Goal: Information Seeking & Learning: Learn about a topic

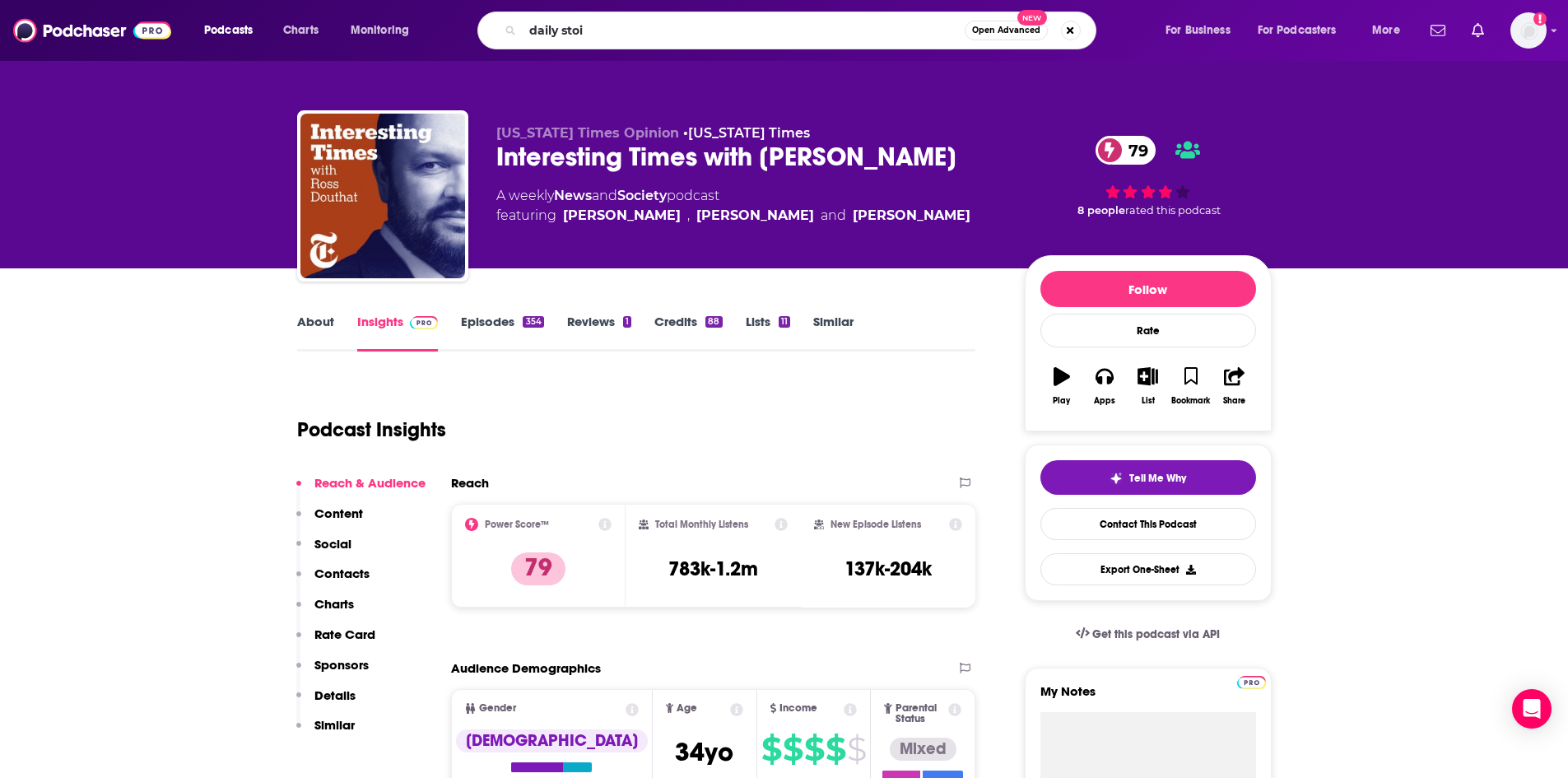
type input "daily stoic"
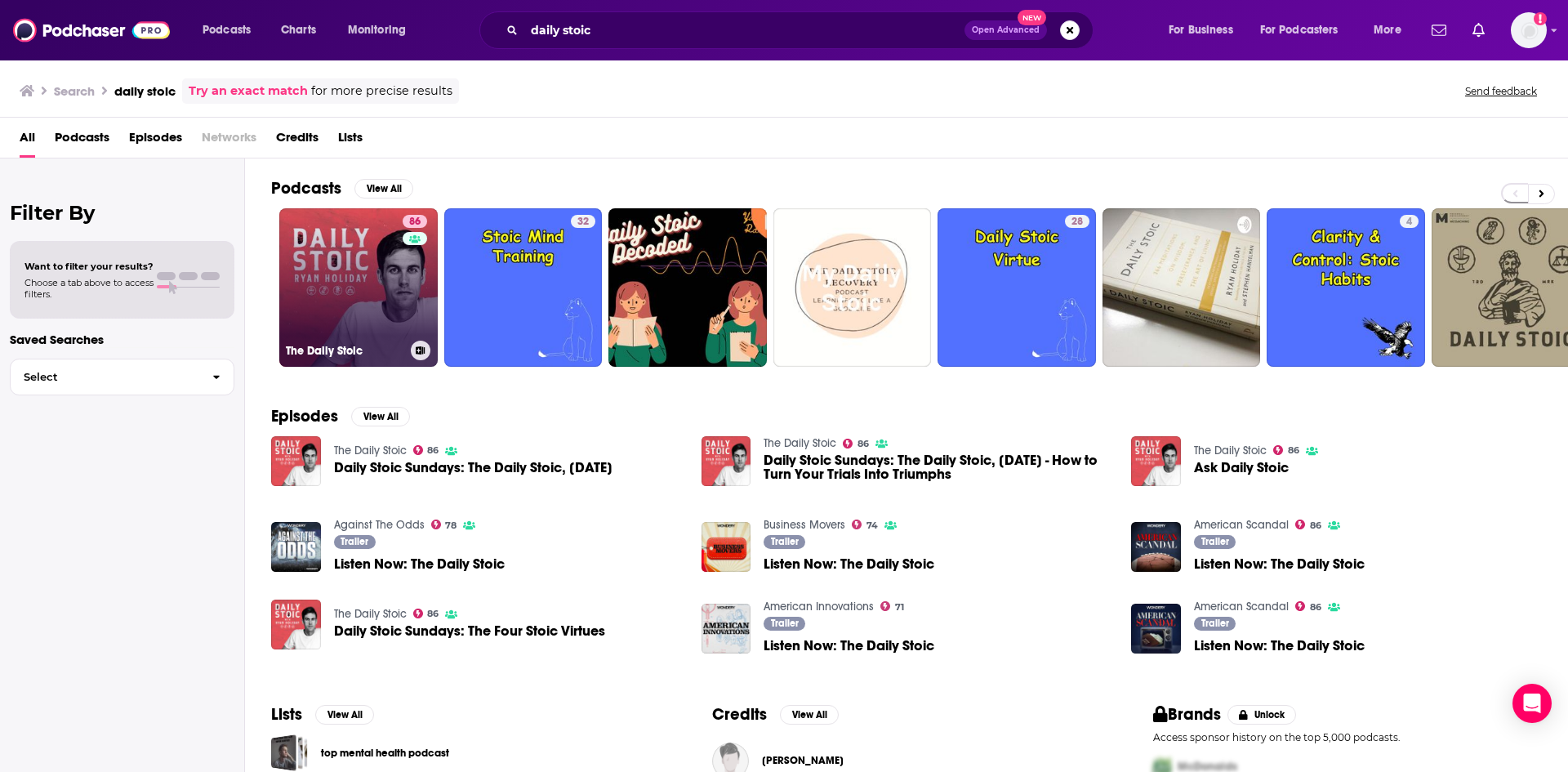
click at [356, 261] on link "86 The Daily Stoic" at bounding box center [359, 288] width 158 height 158
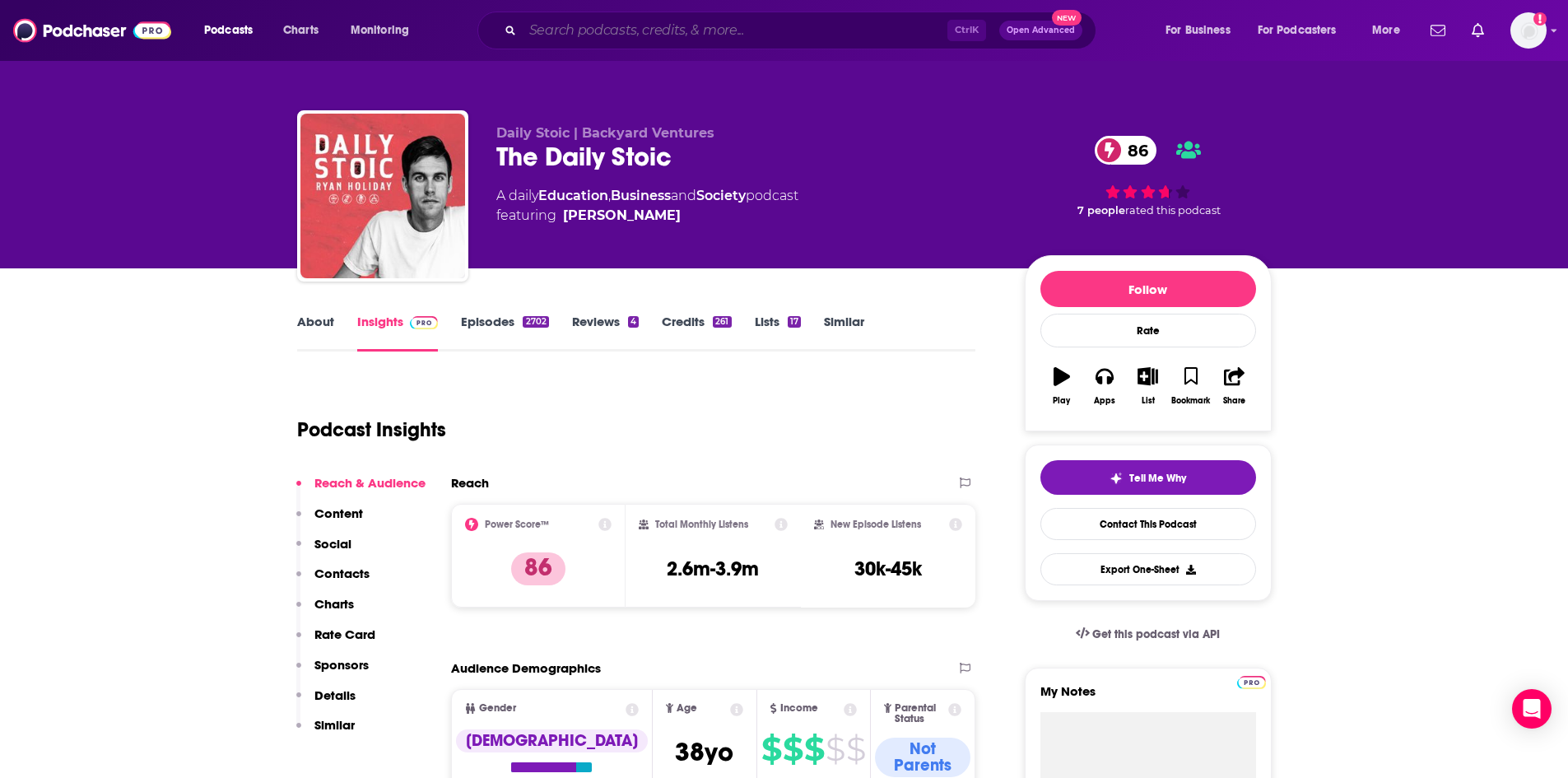
click at [570, 36] on input "Search podcasts, credits, & more..." at bounding box center [735, 30] width 425 height 26
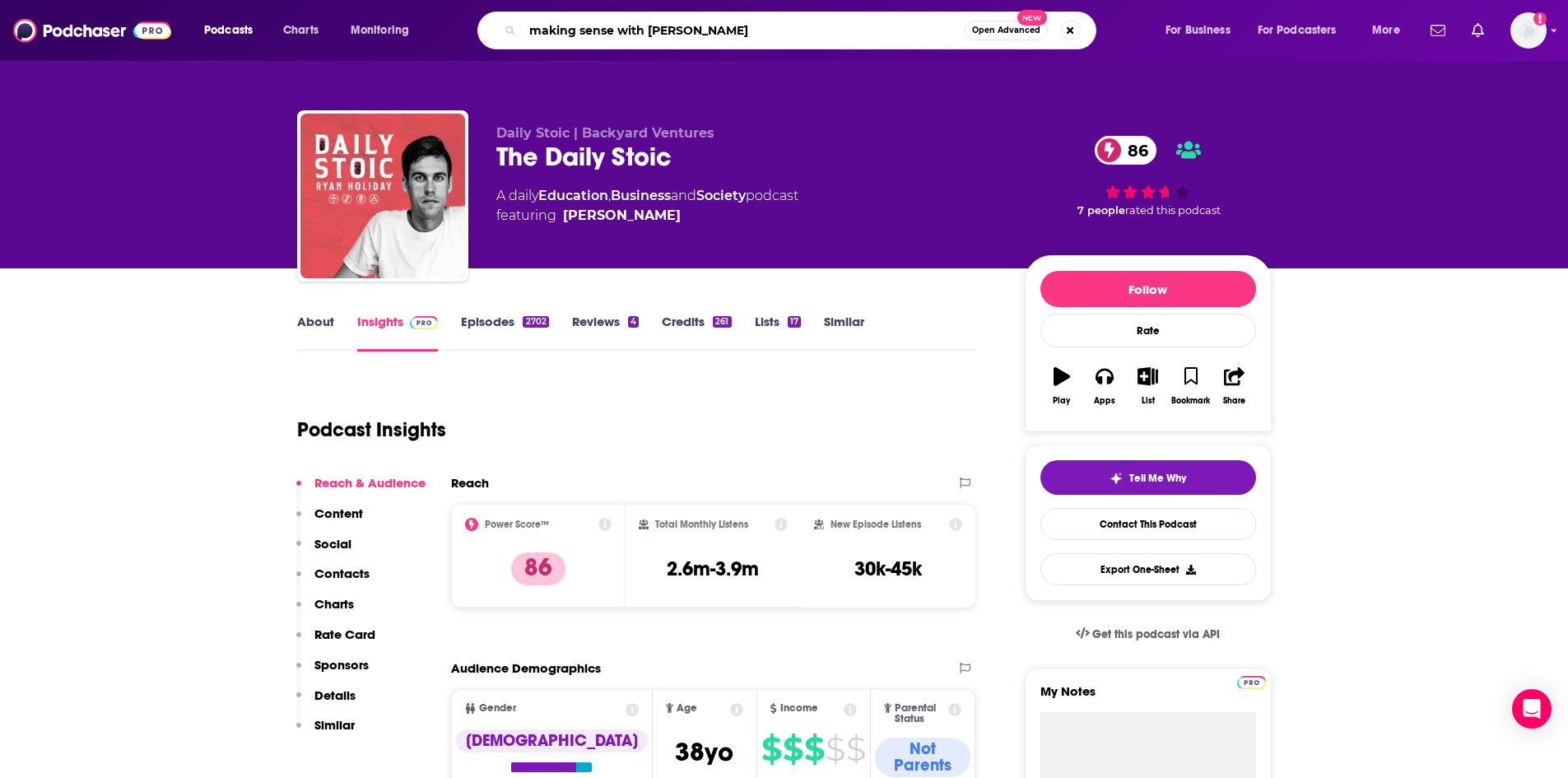
type input "making sense with [PERSON_NAME]"
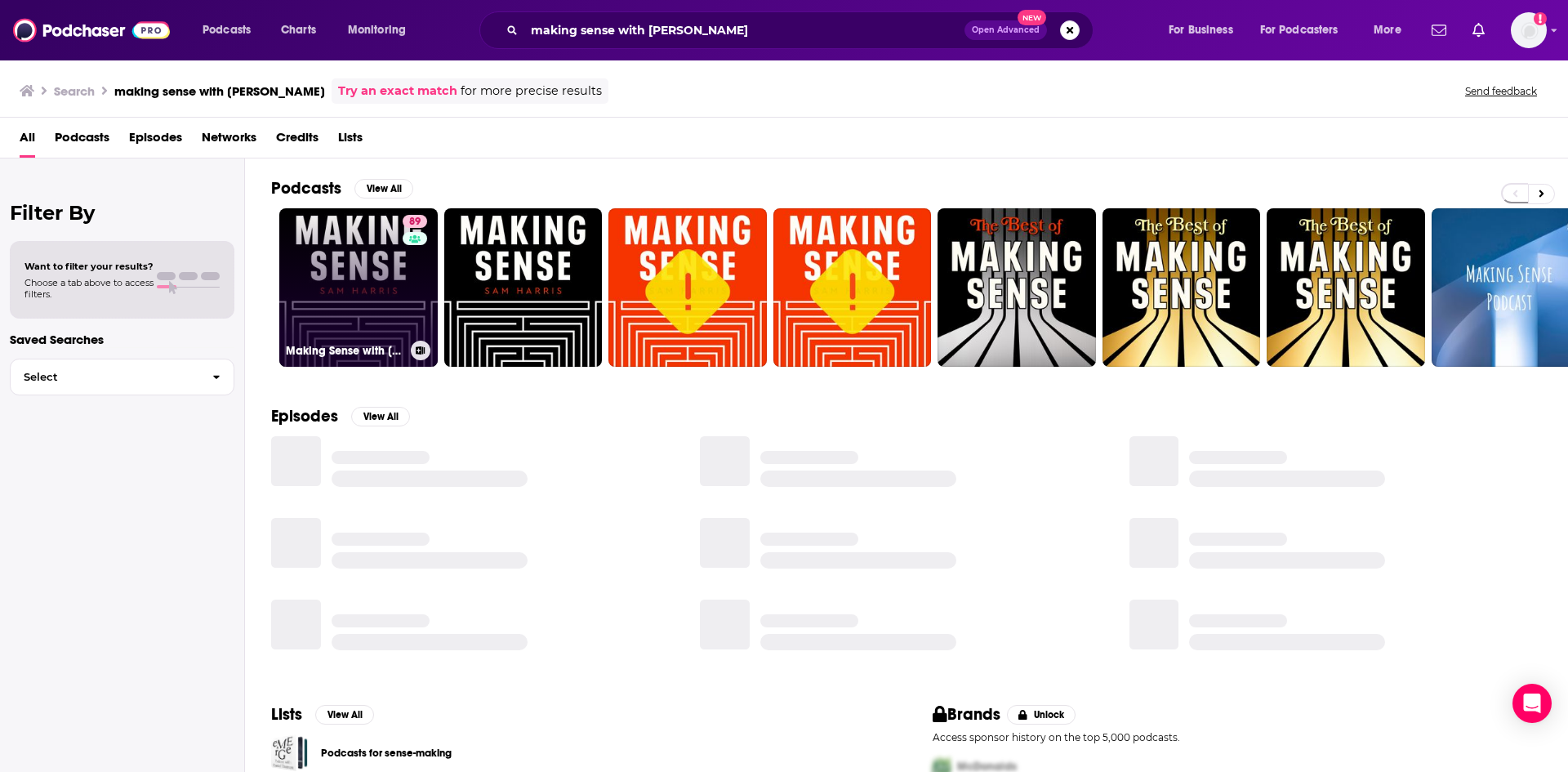
click at [323, 290] on link "89 Making Sense with [PERSON_NAME]" at bounding box center [359, 288] width 158 height 158
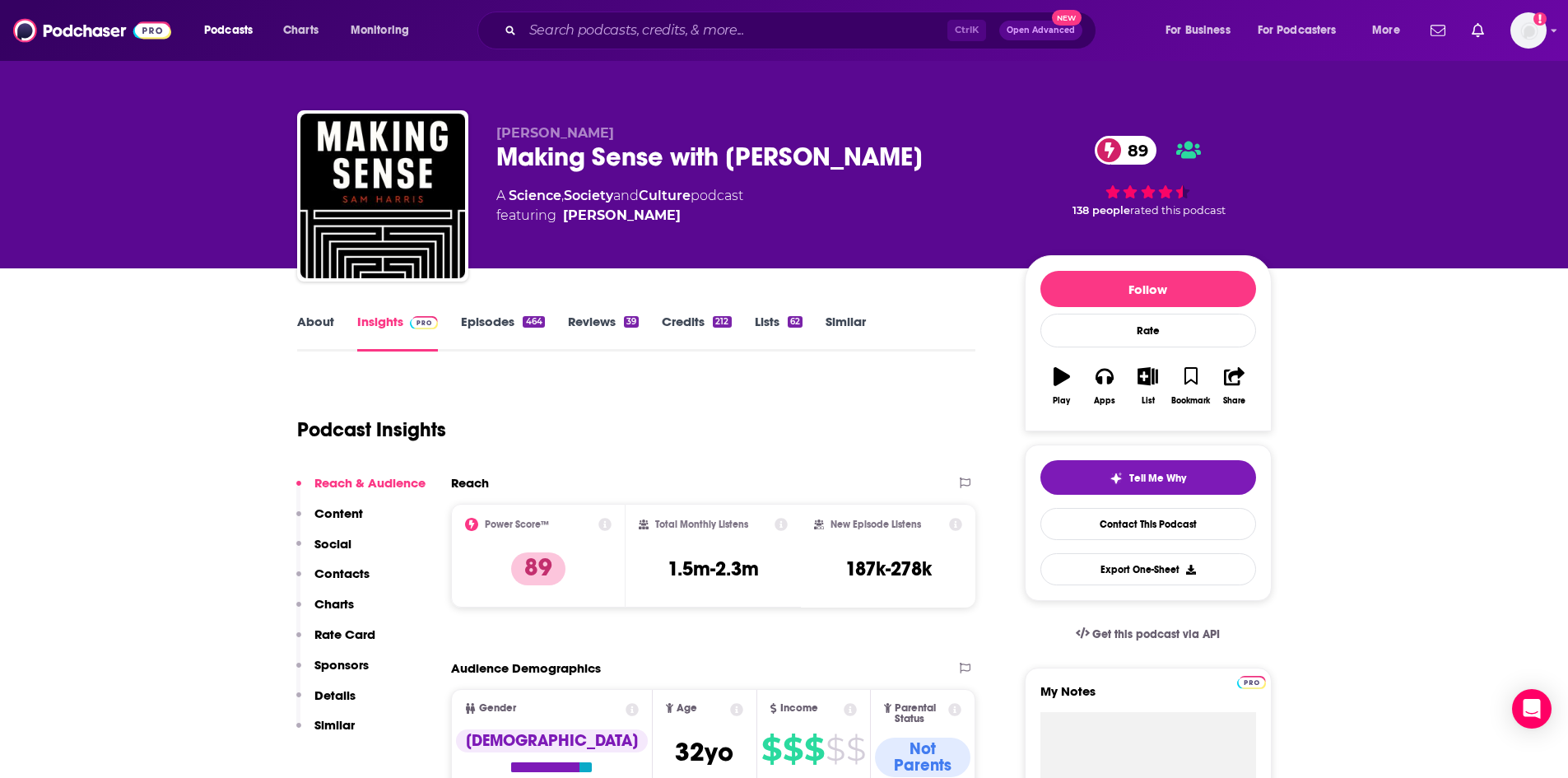
click at [338, 329] on div "About" at bounding box center [327, 333] width 60 height 38
click at [313, 329] on link "About" at bounding box center [315, 333] width 37 height 38
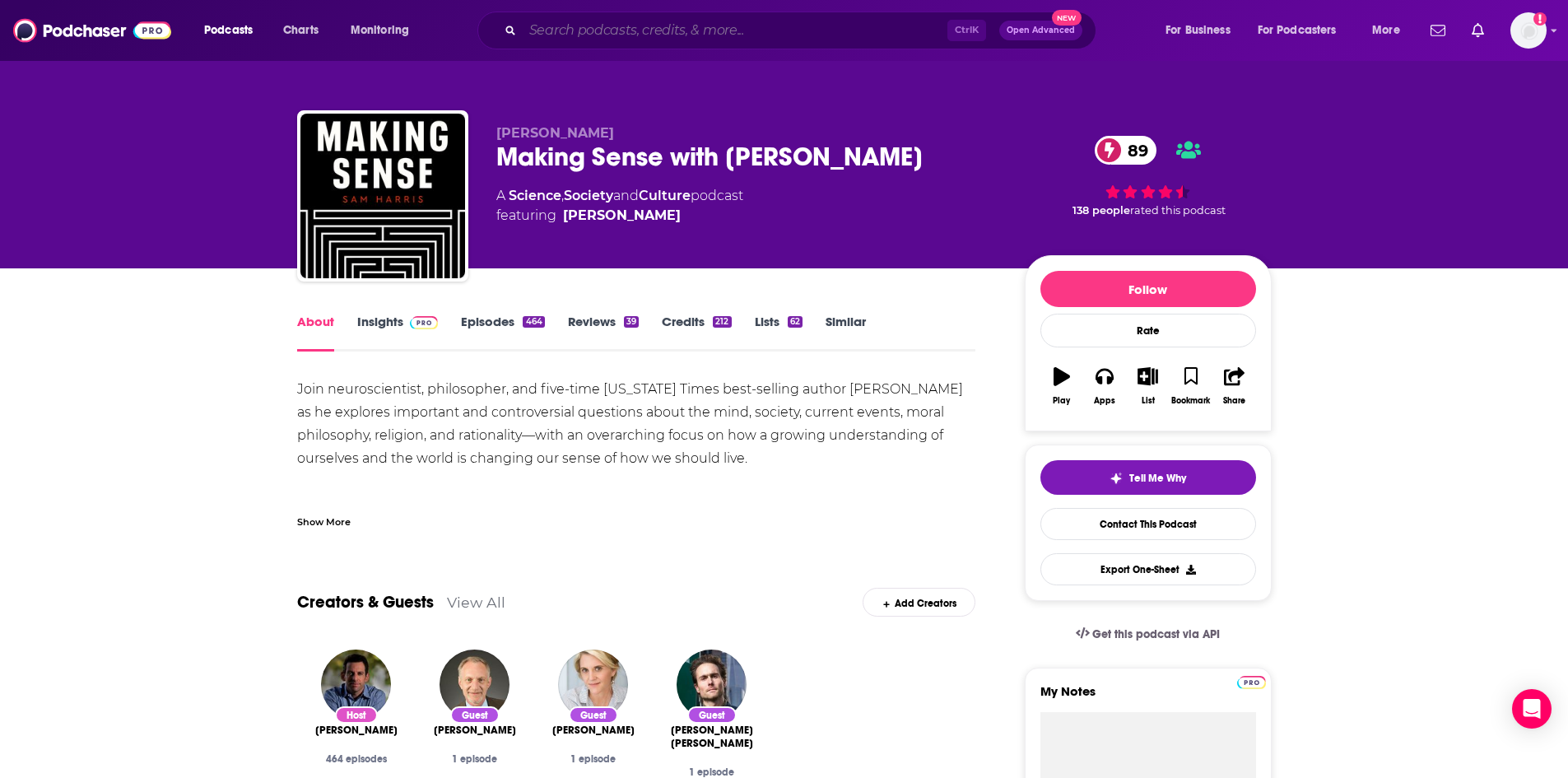
click at [648, 29] on input "Search podcasts, credits, & more..." at bounding box center [735, 30] width 425 height 26
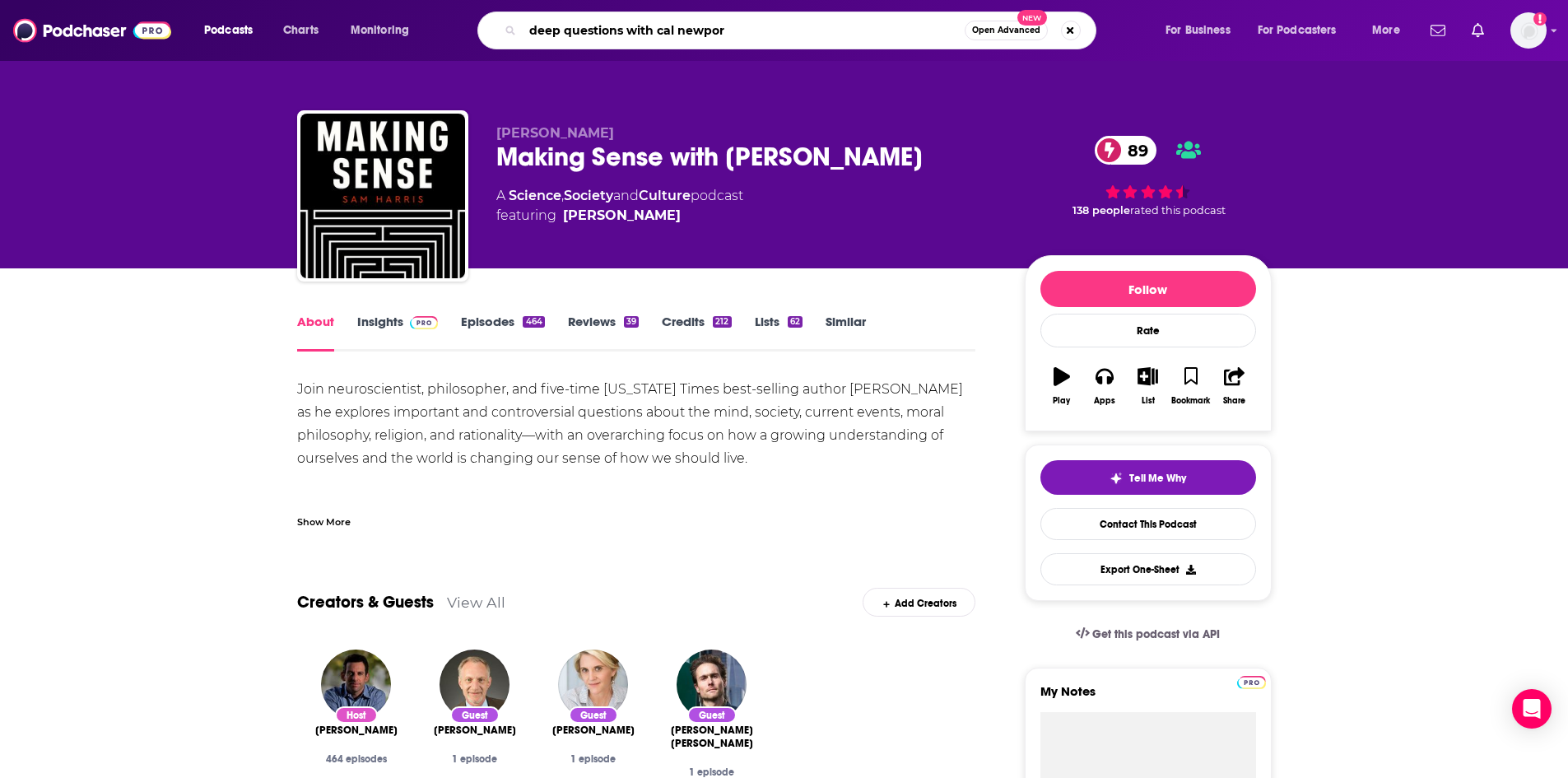
type input "deep questions with [PERSON_NAME]"
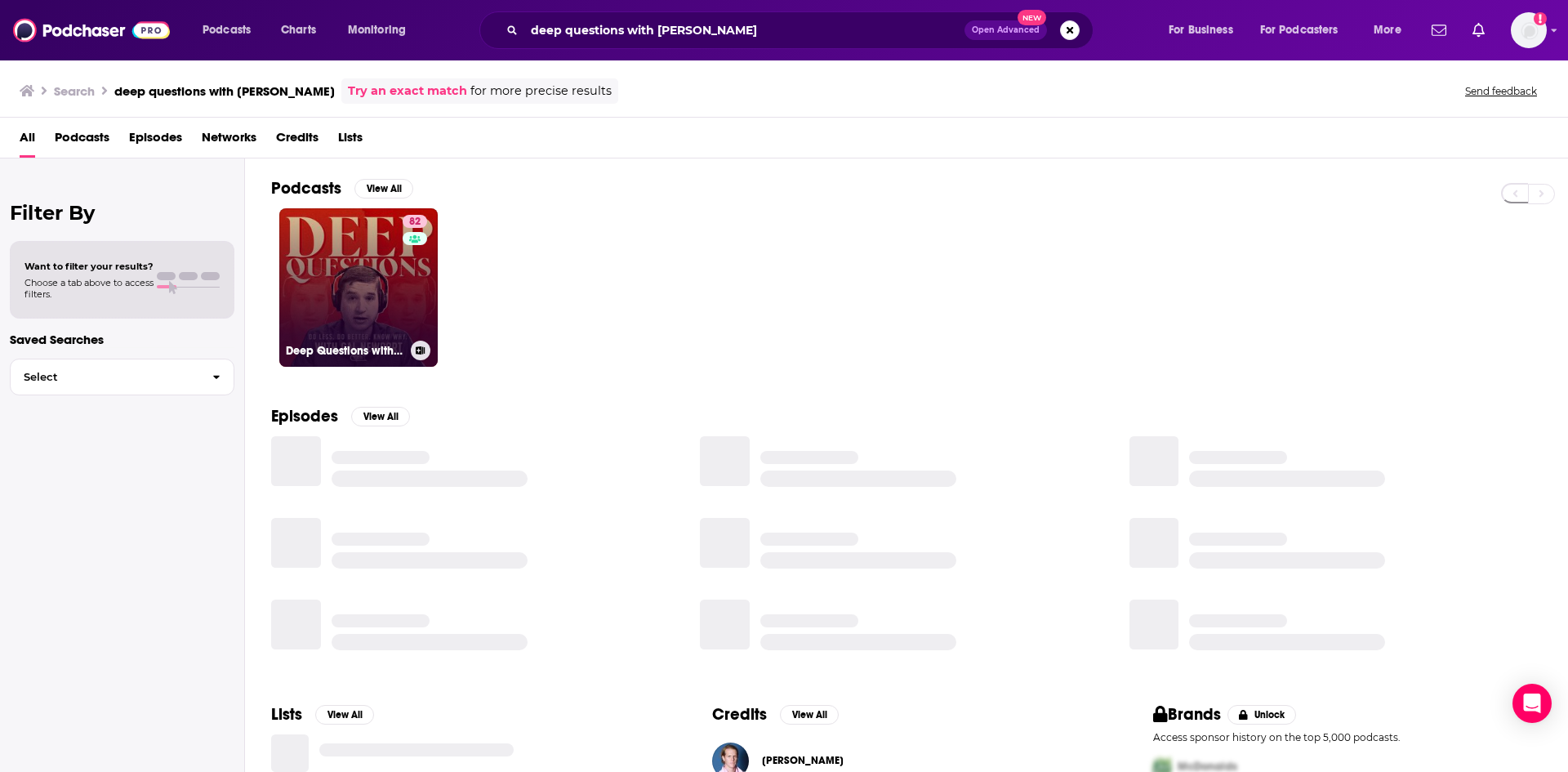
click at [337, 263] on link "82 Deep Questions with [PERSON_NAME]" at bounding box center [359, 288] width 158 height 158
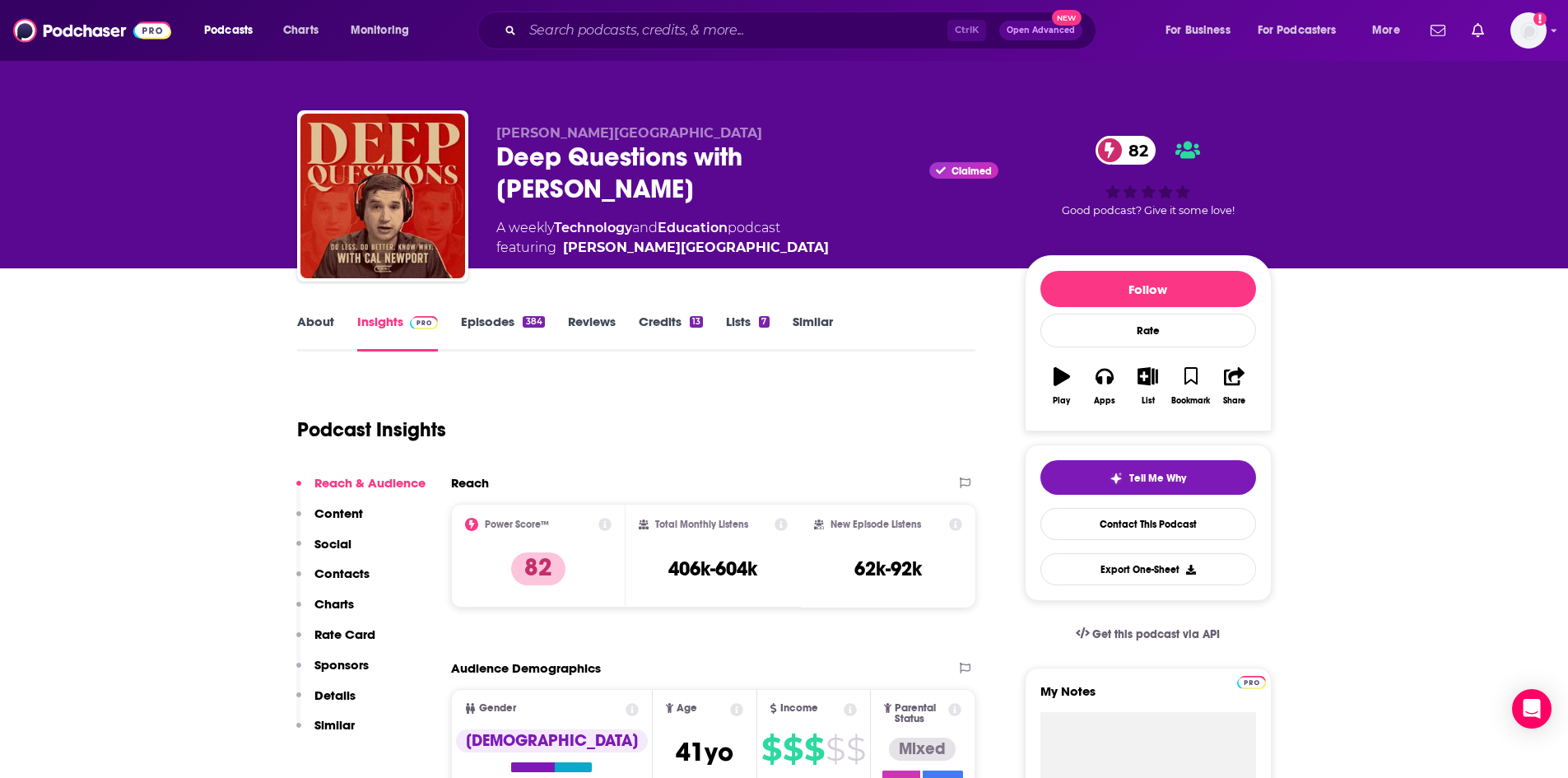
click at [317, 321] on link "About" at bounding box center [315, 333] width 37 height 38
